Goal: Task Accomplishment & Management: Manage account settings

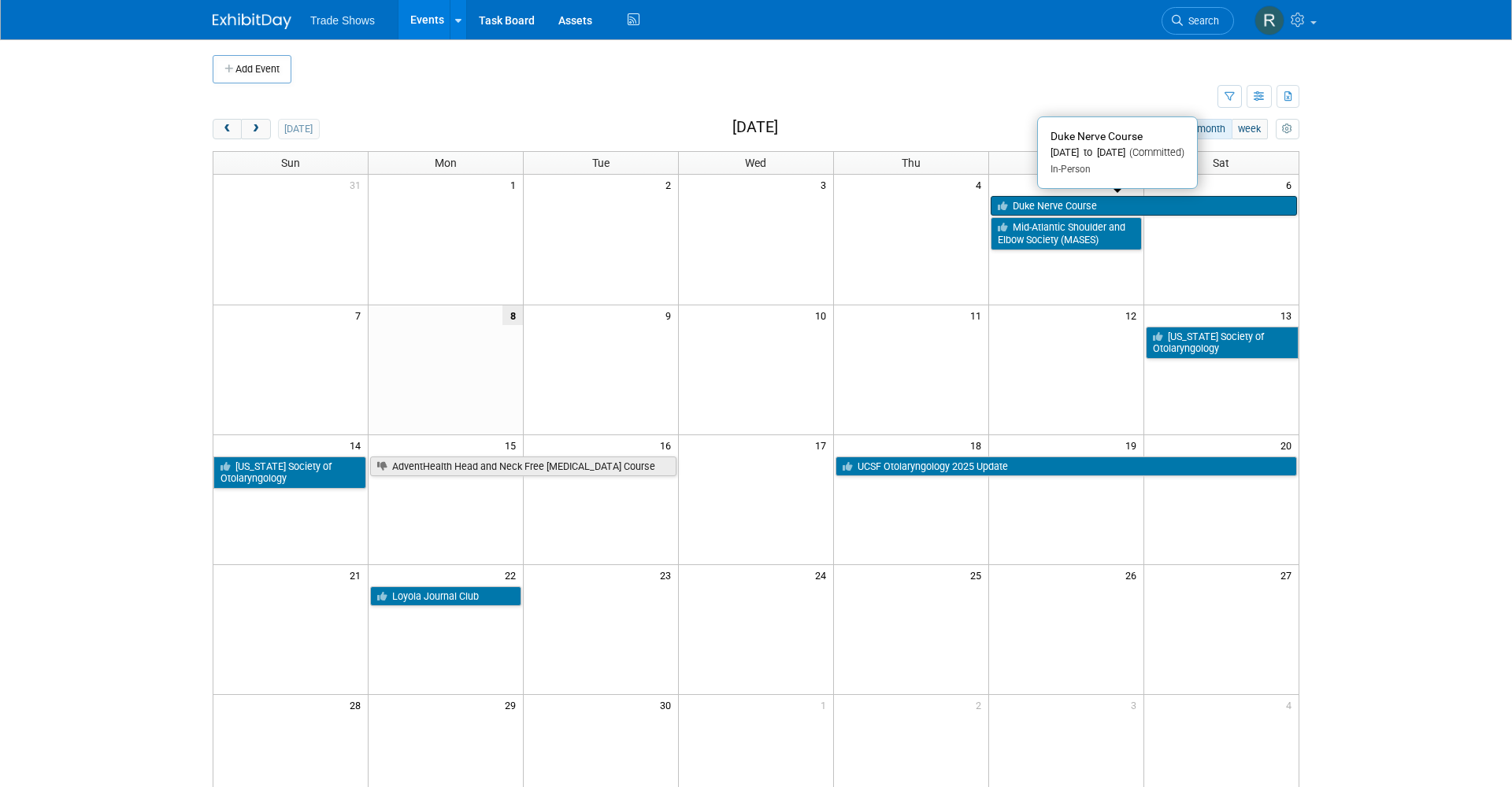
click at [1066, 209] on link "Duke Nerve Course" at bounding box center [1143, 206] width 306 height 21
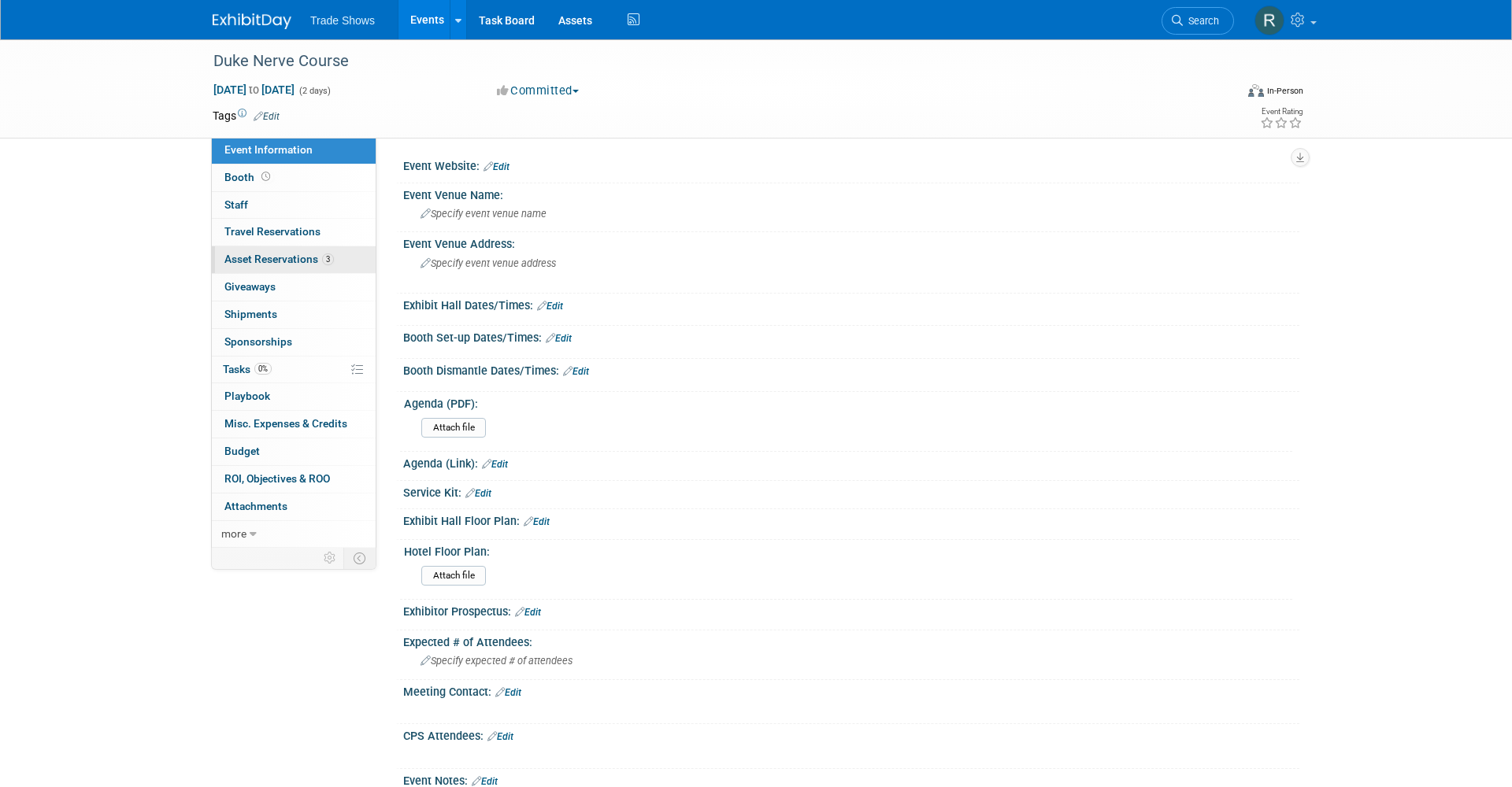
click at [348, 257] on link "3 Asset Reservations 3" at bounding box center [294, 260] width 163 height 26
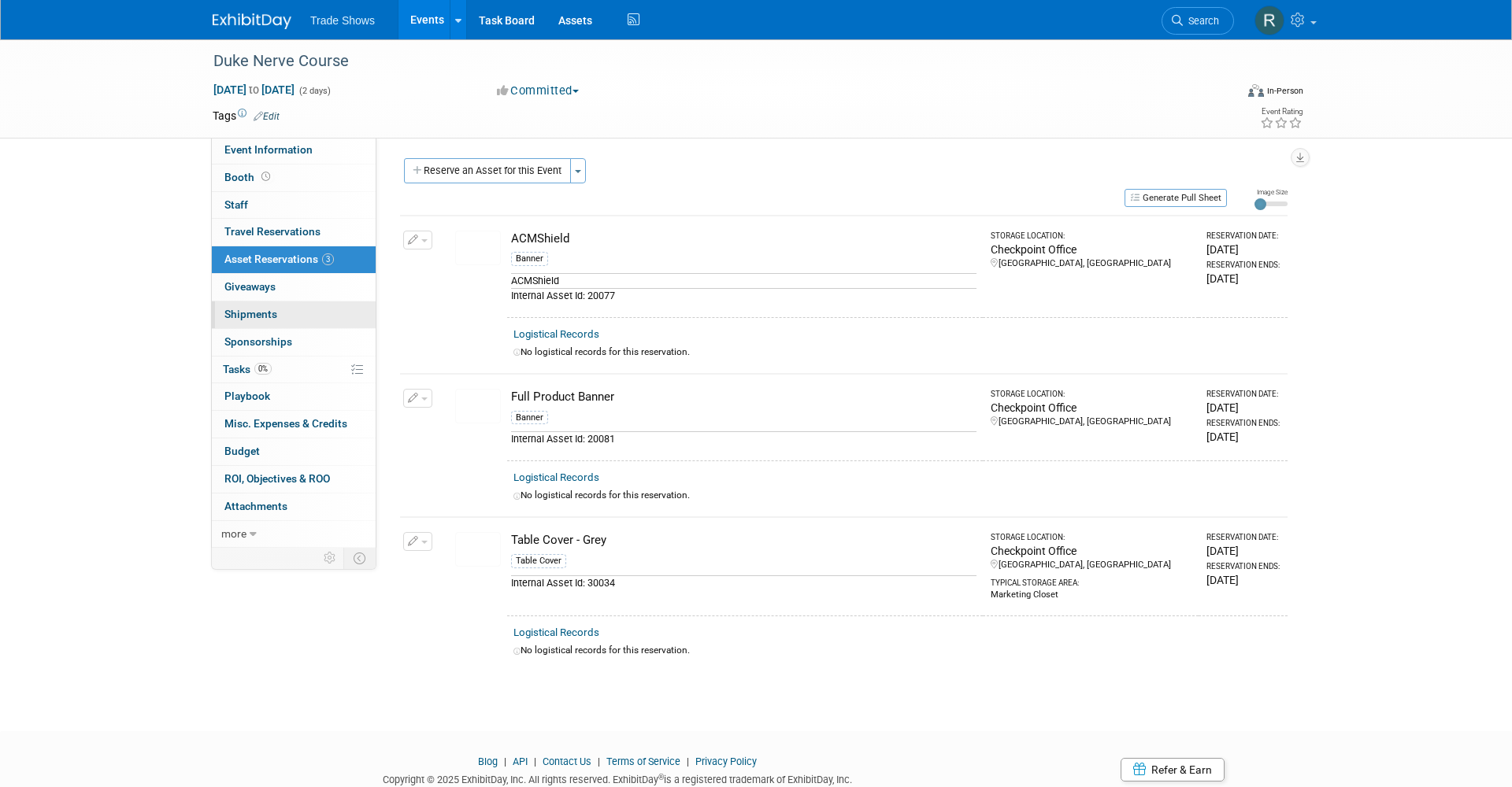
click at [304, 314] on link "0 Shipments 0" at bounding box center [294, 314] width 163 height 26
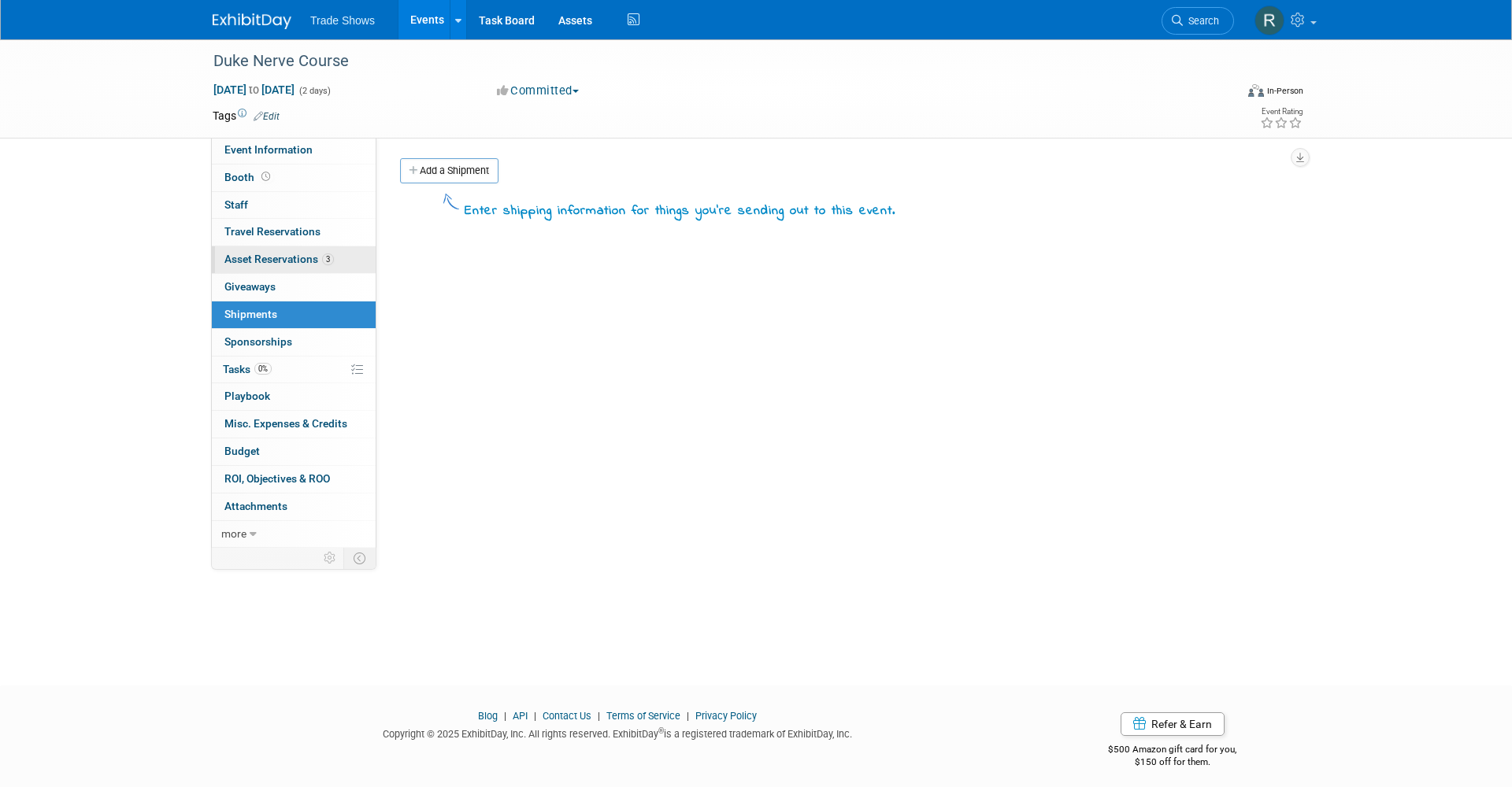
click at [275, 257] on span "Asset Reservations 3" at bounding box center [279, 258] width 110 height 12
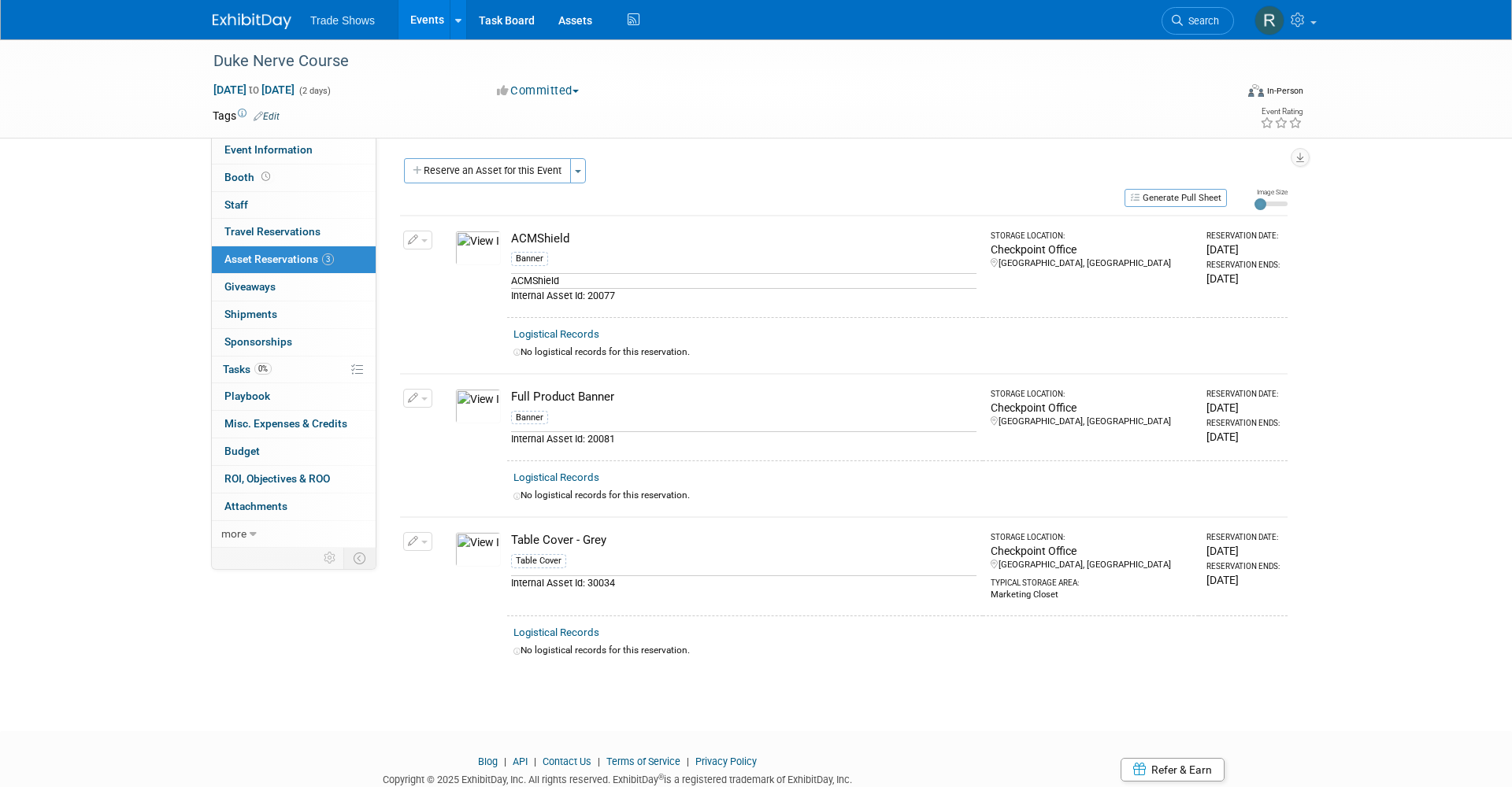
click at [428, 27] on link "Events" at bounding box center [428, 20] width 58 height 40
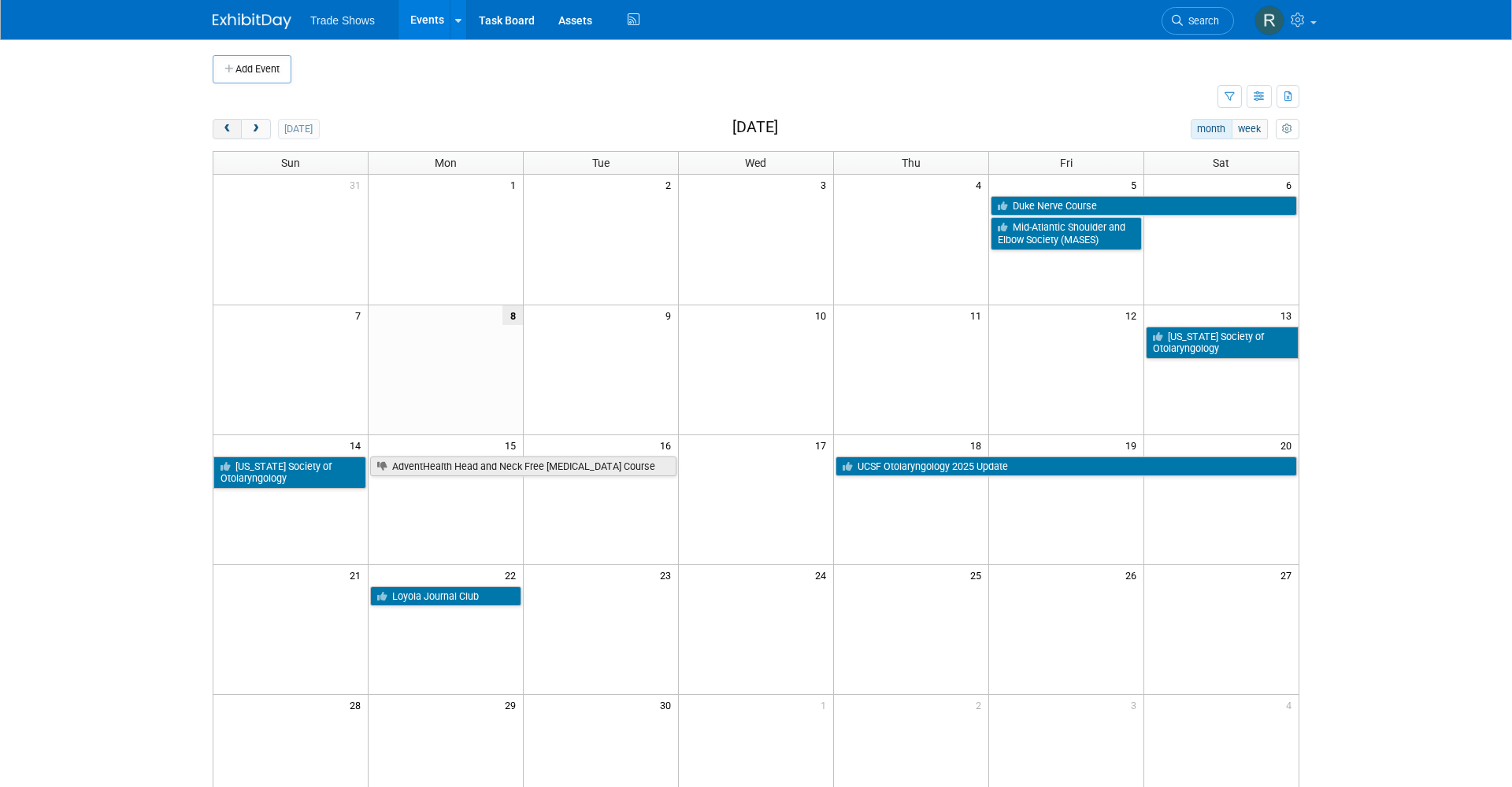
click at [230, 128] on span "prev" at bounding box center [227, 130] width 12 height 10
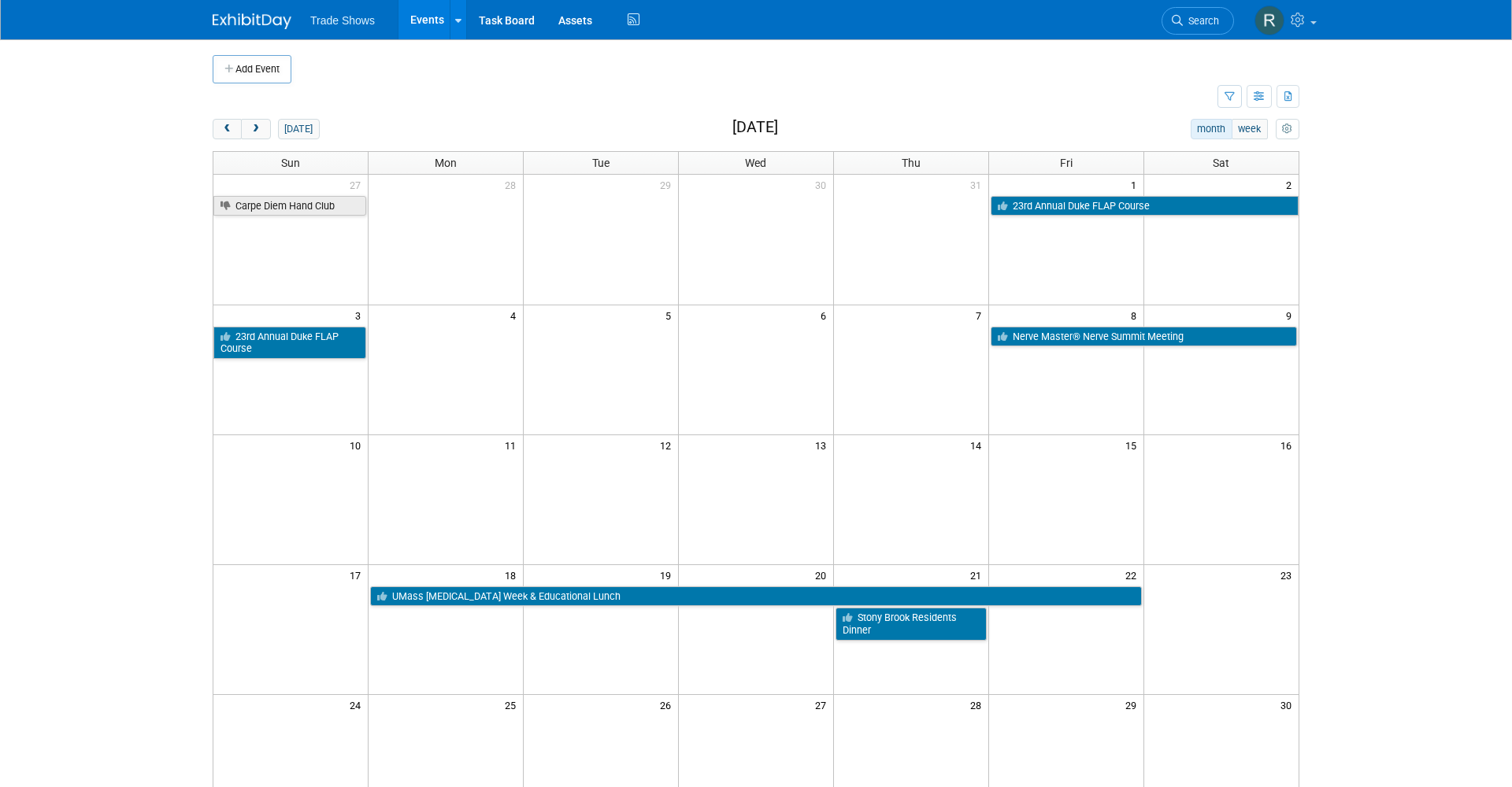
click at [1021, 195] on td "23rd Annual Duke FLAP Course" at bounding box center [1144, 205] width 310 height 22
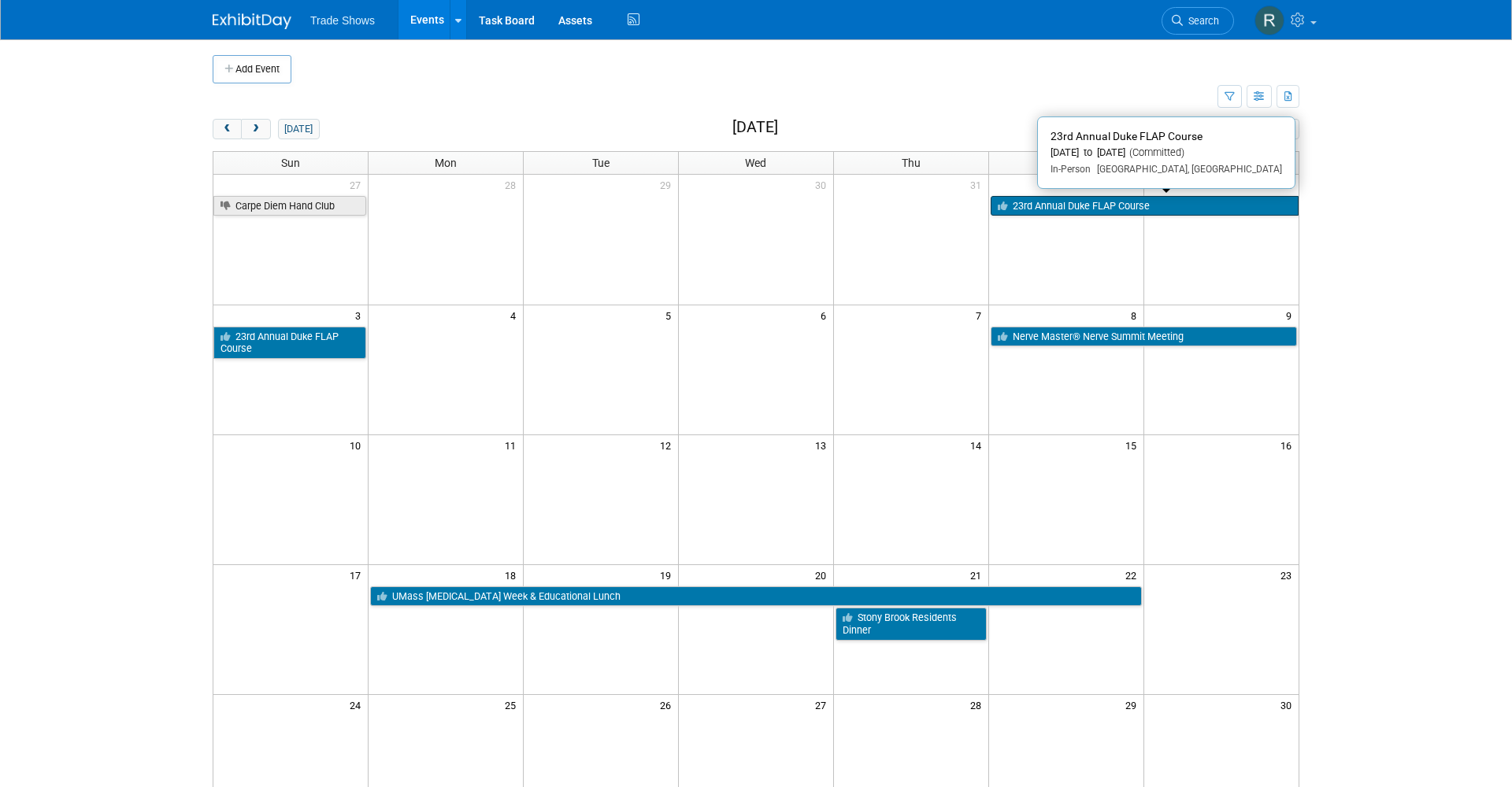
click at [1021, 196] on link "23rd Annual Duke FLAP Course" at bounding box center [1144, 206] width 308 height 21
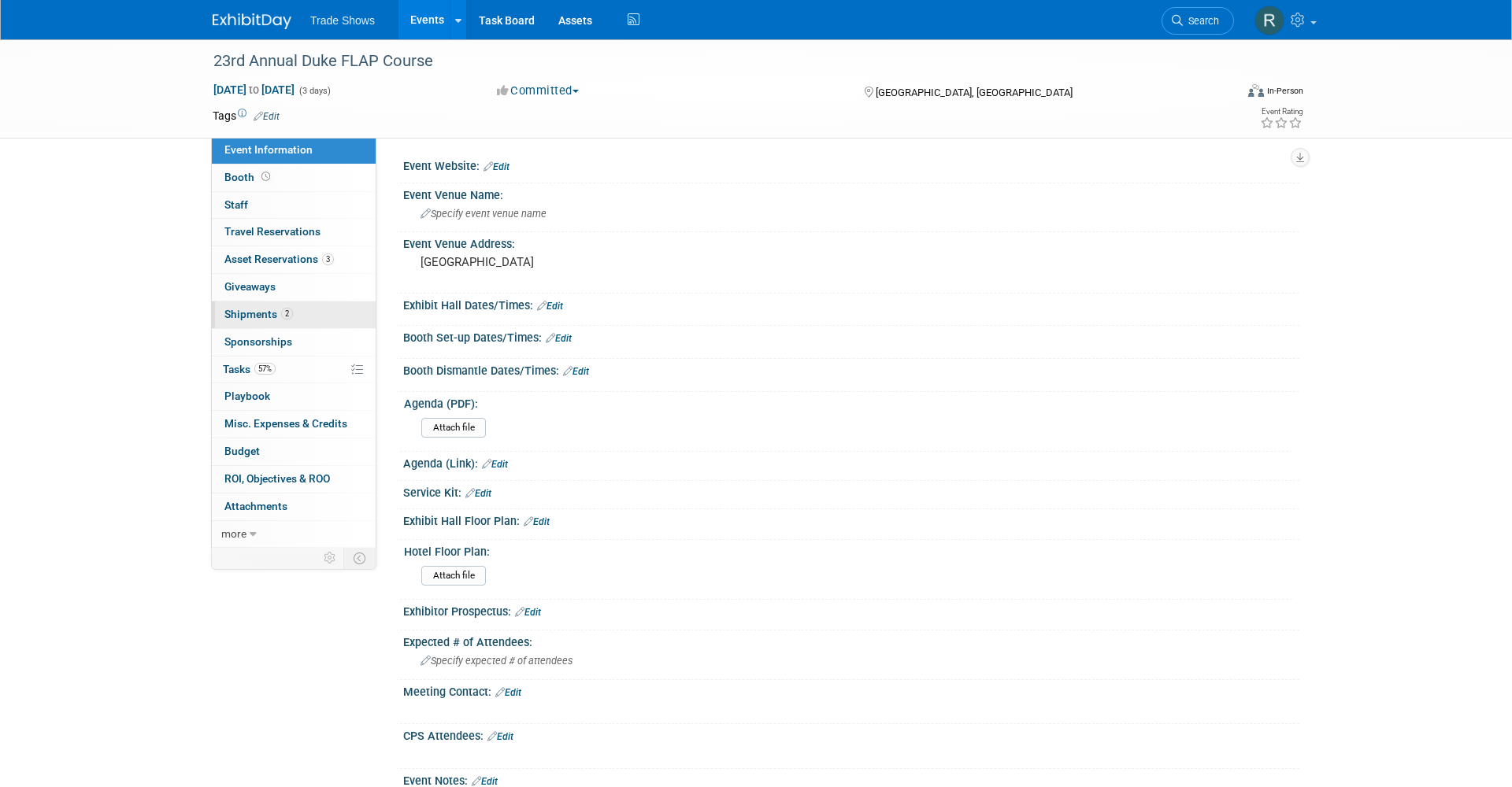
click at [300, 308] on link "2 Shipments 2" at bounding box center [294, 314] width 163 height 26
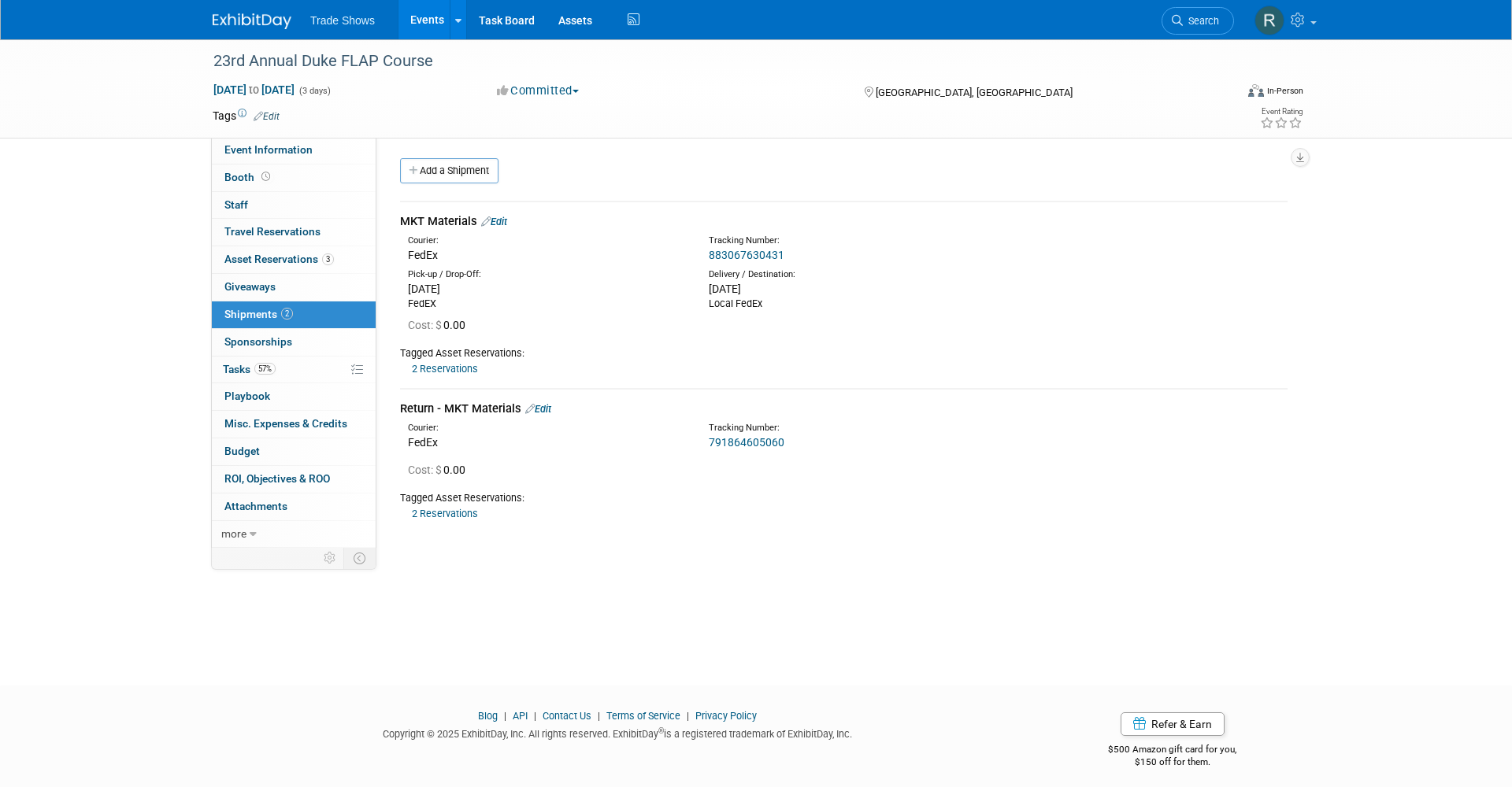
drag, startPoint x: 623, startPoint y: 256, endPoint x: 654, endPoint y: 256, distance: 31.0
click at [654, 256] on div "FedEx" at bounding box center [546, 255] width 277 height 16
click at [776, 436] on link "791864605060" at bounding box center [747, 442] width 76 height 12
drag, startPoint x: 543, startPoint y: 786, endPoint x: 678, endPoint y: 786, distance: 135.0
click at [676, 786] on footer "Blog | API | Contact Us | Terms of Service | Privacy Policy Copyright © 2025 Ex…" at bounding box center [756, 741] width 1512 height 111
